Goal: Complete application form: Complete application form

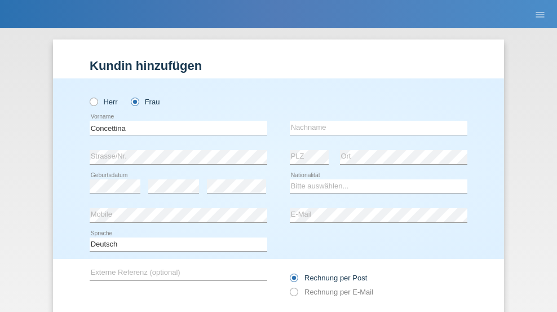
type input "Concettina"
click at [375, 121] on input "text" at bounding box center [379, 128] width 178 height 14
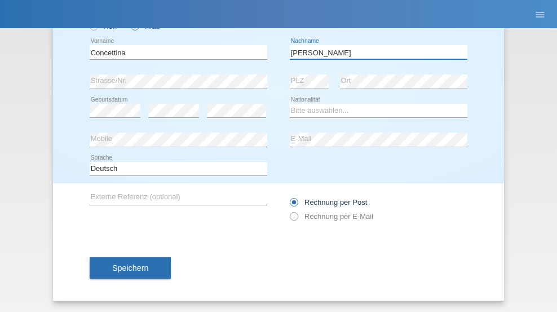
type input "Deangelis"
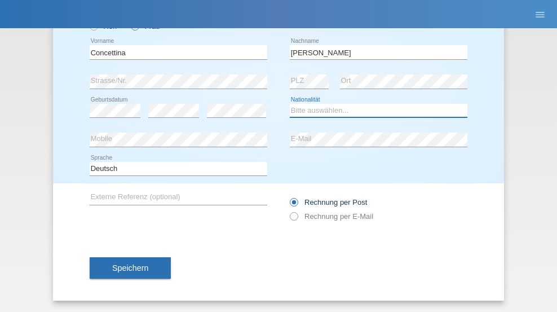
select select "CH"
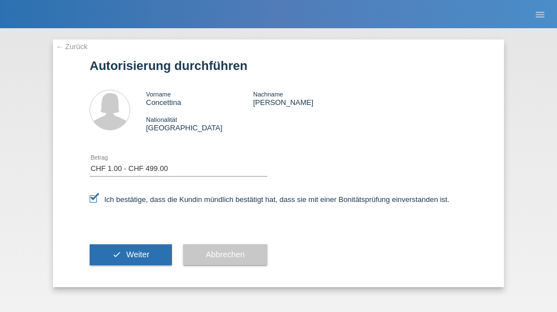
select select "1"
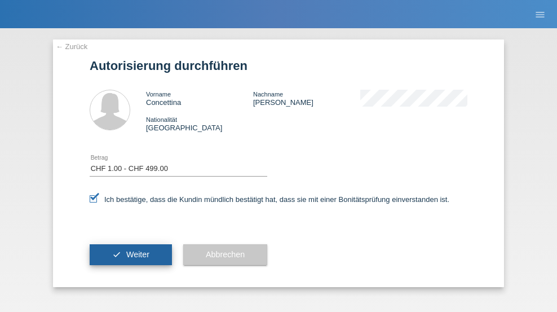
click at [131, 254] on span "Weiter" at bounding box center [137, 254] width 23 height 9
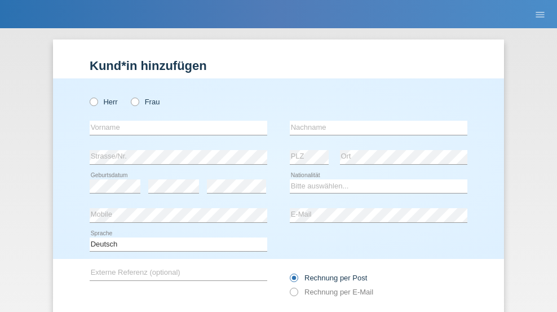
radio input "true"
click at [174, 121] on input "text" at bounding box center [179, 128] width 178 height 14
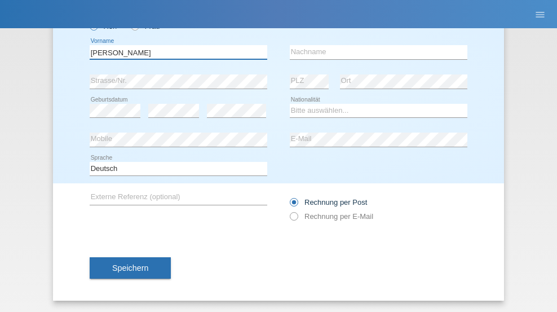
type input "[PERSON_NAME]"
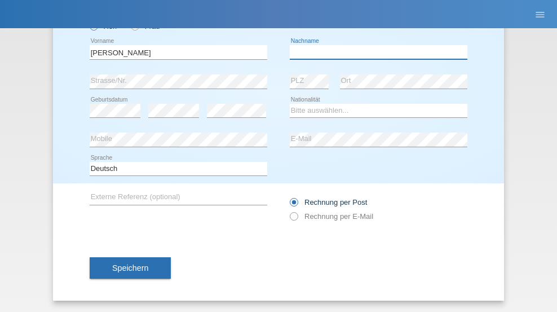
click at [375, 52] on input "text" at bounding box center [379, 52] width 178 height 14
type input "Miranda"
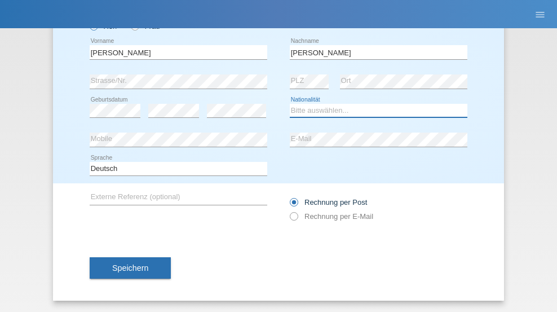
select select "PT"
select select "C"
select select "21"
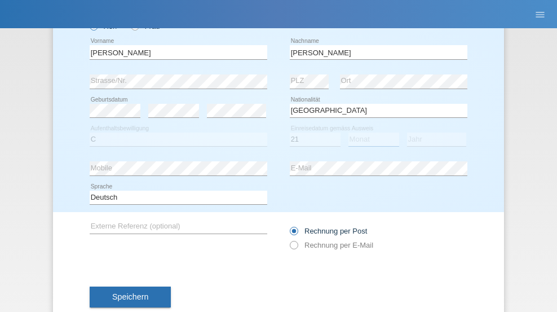
select select "01"
select select "2006"
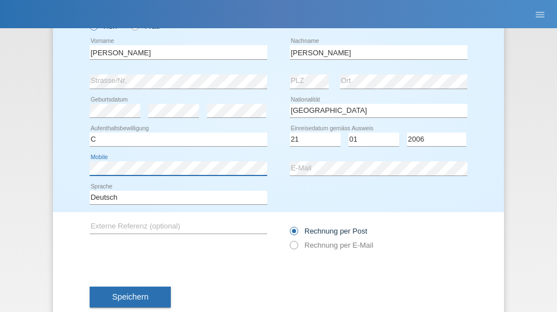
scroll to position [104, 0]
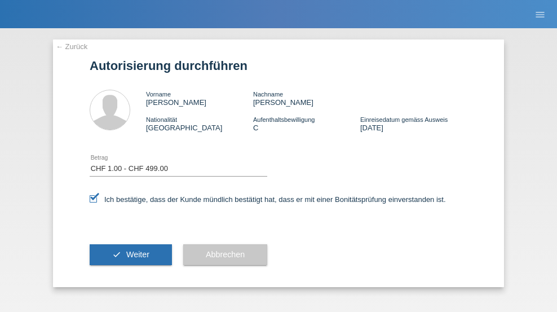
select select "1"
click at [131, 254] on span "Weiter" at bounding box center [137, 254] width 23 height 9
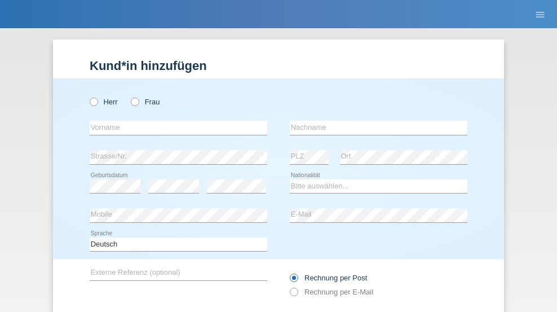
radio input "true"
click at [174, 121] on input "text" at bounding box center [179, 128] width 178 height 14
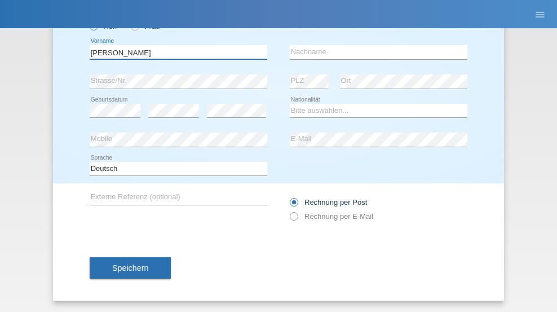
type input "Liliana"
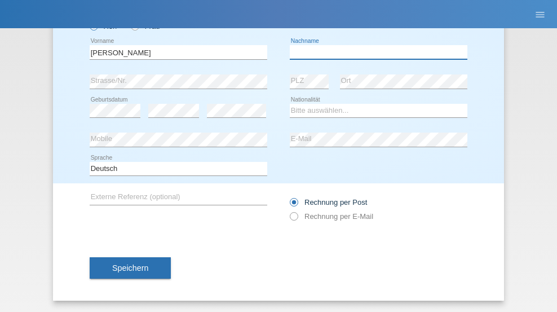
click at [375, 52] on input "text" at bounding box center [379, 52] width 178 height 14
type input "[PERSON_NAME]"
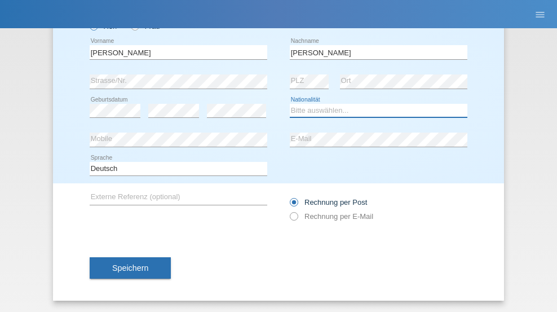
select select "PT"
select select "C"
select select "01"
select select "04"
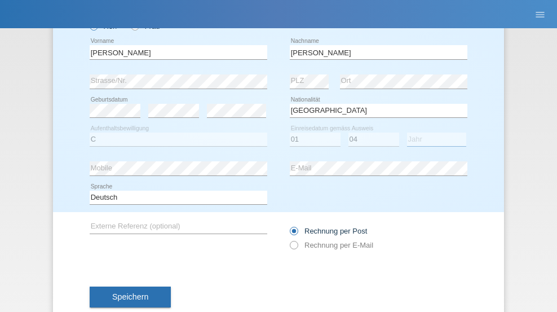
select select "2006"
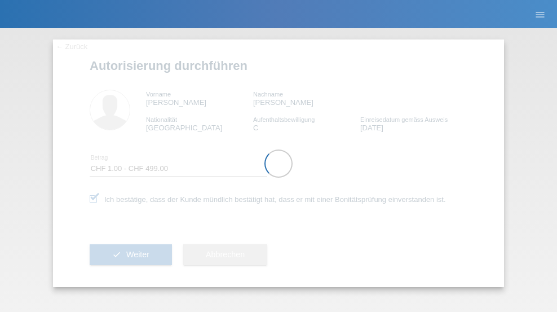
select select "1"
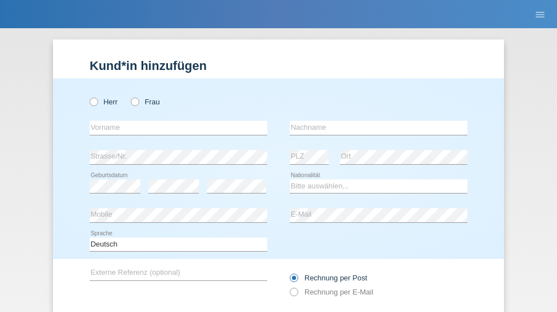
radio input "true"
click at [174, 121] on input "text" at bounding box center [179, 128] width 178 height 14
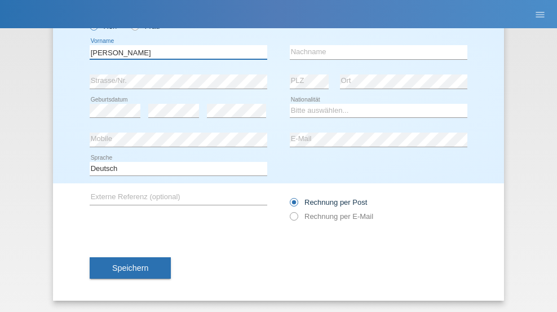
type input "[PERSON_NAME]"
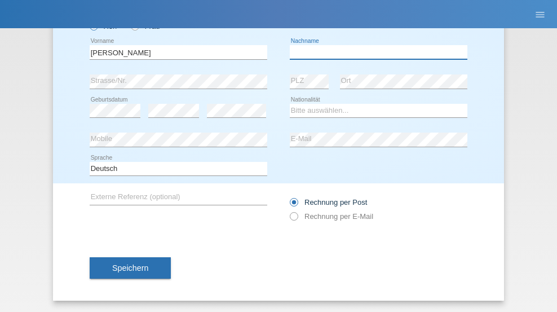
click at [375, 52] on input "text" at bounding box center [379, 52] width 178 height 14
type input "Makiona"
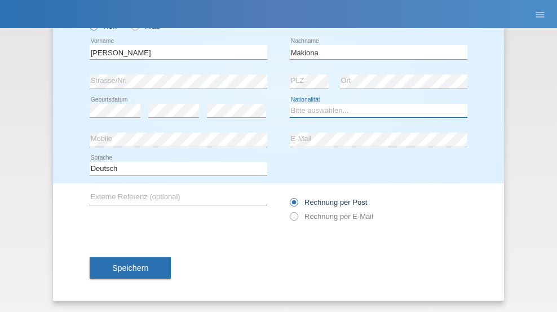
select select "DE"
select select "C"
select select "27"
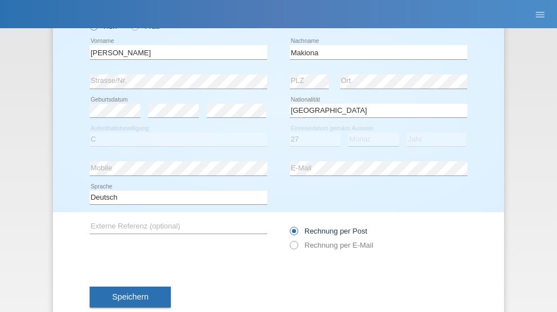
select select "07"
select select "2006"
